Goal: Task Accomplishment & Management: Manage account settings

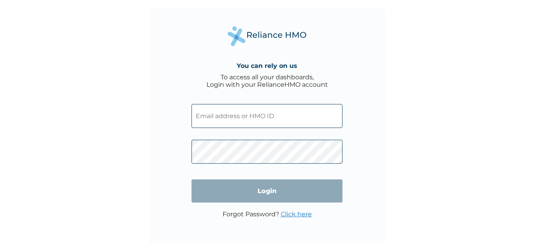
click at [224, 116] on input "text" at bounding box center [266, 116] width 151 height 24
click at [171, 123] on div "You can rely on us To access all your dashboards, Login with your RelianceHMO a…" at bounding box center [267, 126] width 236 height 236
click at [226, 117] on input "text" at bounding box center [266, 116] width 151 height 24
click at [152, 128] on div "You can rely on us To access all your dashboards, Login with your RelianceHMO a…" at bounding box center [267, 126] width 236 height 236
click at [171, 151] on div "You can rely on us To access all your dashboards, Login with your RelianceHMO a…" at bounding box center [267, 126] width 236 height 236
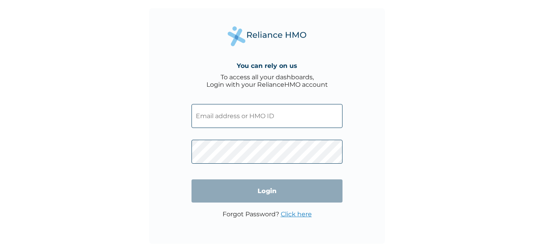
drag, startPoint x: 515, startPoint y: 165, endPoint x: 493, endPoint y: 150, distance: 26.0
click at [515, 165] on div "You can rely on us To access all your dashboards, Login with your RelianceHMO a…" at bounding box center [267, 126] width 534 height 252
click at [235, 114] on input "text" at bounding box center [266, 116] width 151 height 24
paste input "[EMAIL_ADDRESS][DOMAIN_NAME]"
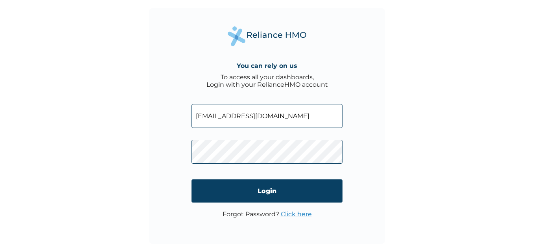
type input "[EMAIL_ADDRESS][DOMAIN_NAME]"
click at [143, 158] on div "You can rely on us To access all your dashboards, Login with your RelianceHMO a…" at bounding box center [267, 126] width 534 height 252
click at [195, 120] on input "[EMAIL_ADDRESS][DOMAIN_NAME]" at bounding box center [266, 116] width 151 height 24
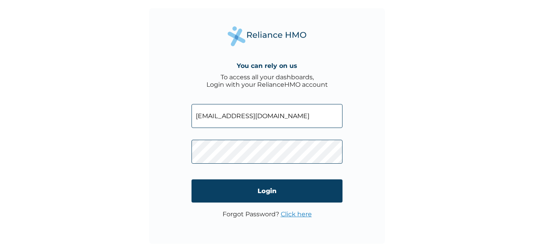
click at [369, 126] on div "You can rely on us To access all your dashboards, Login with your RelianceHMO a…" at bounding box center [267, 126] width 236 height 236
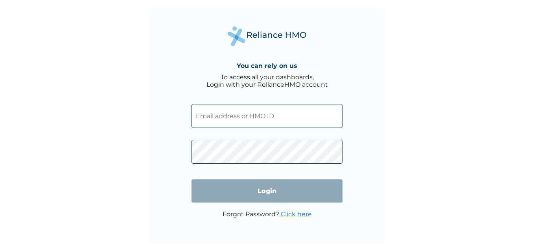
click at [247, 123] on input "text" at bounding box center [266, 116] width 151 height 24
click at [151, 132] on div "You can rely on us To access all your dashboards, Login with your RelianceHMO a…" at bounding box center [267, 126] width 236 height 236
click at [428, 146] on div "You can rely on us To access all your dashboards, Login with your RelianceHMO a…" at bounding box center [267, 126] width 534 height 252
